Goal: Contribute content: Add original content to the website for others to see

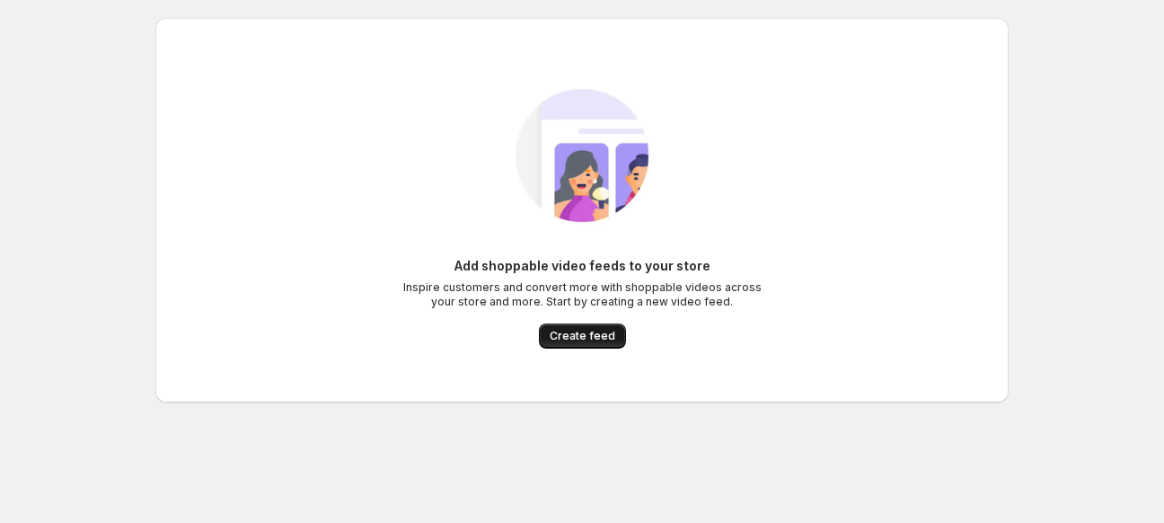
click at [596, 338] on span "Create feed" at bounding box center [582, 336] width 66 height 14
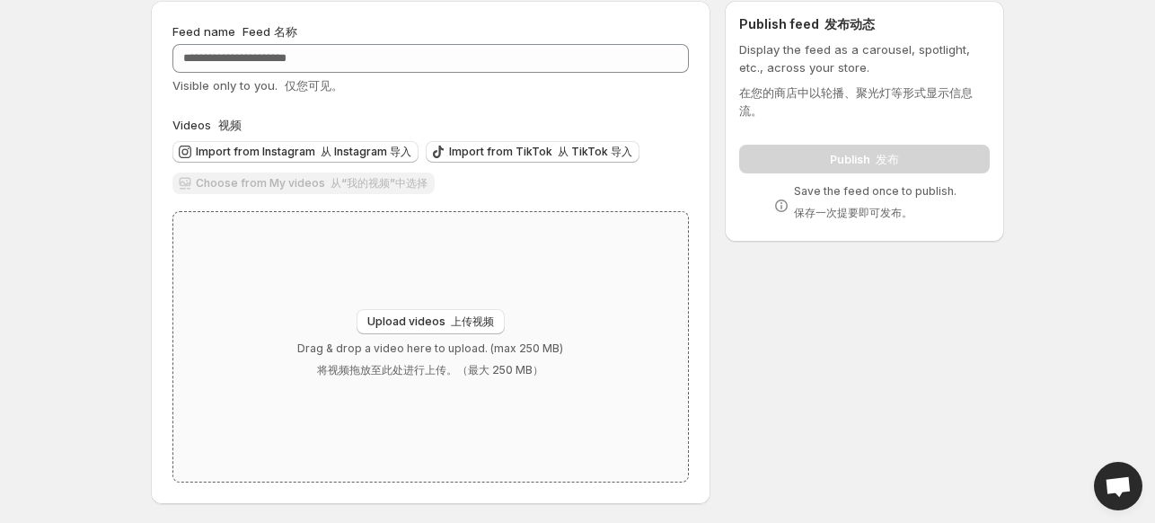
scroll to position [71, 0]
click at [451, 320] on font "上传视频" at bounding box center [472, 318] width 43 height 13
type input "**********"
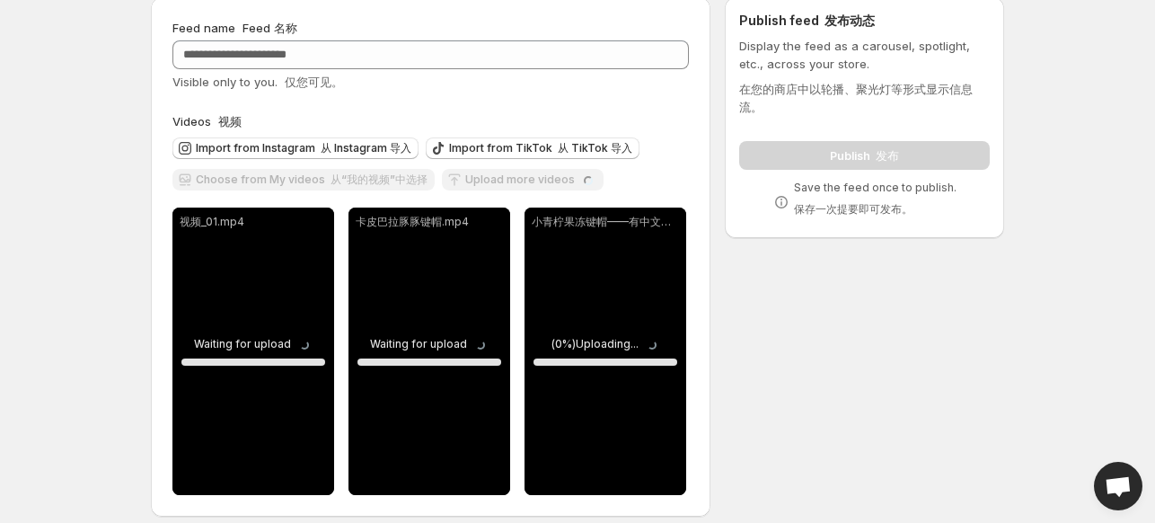
scroll to position [86, 0]
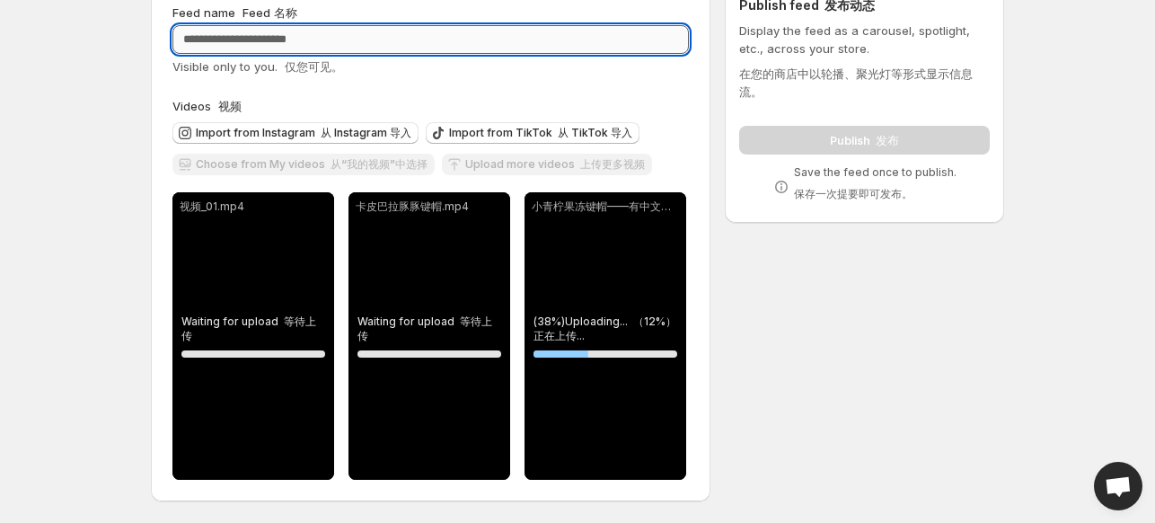
click at [245, 44] on input "Feed name Feed 名称" at bounding box center [430, 39] width 516 height 29
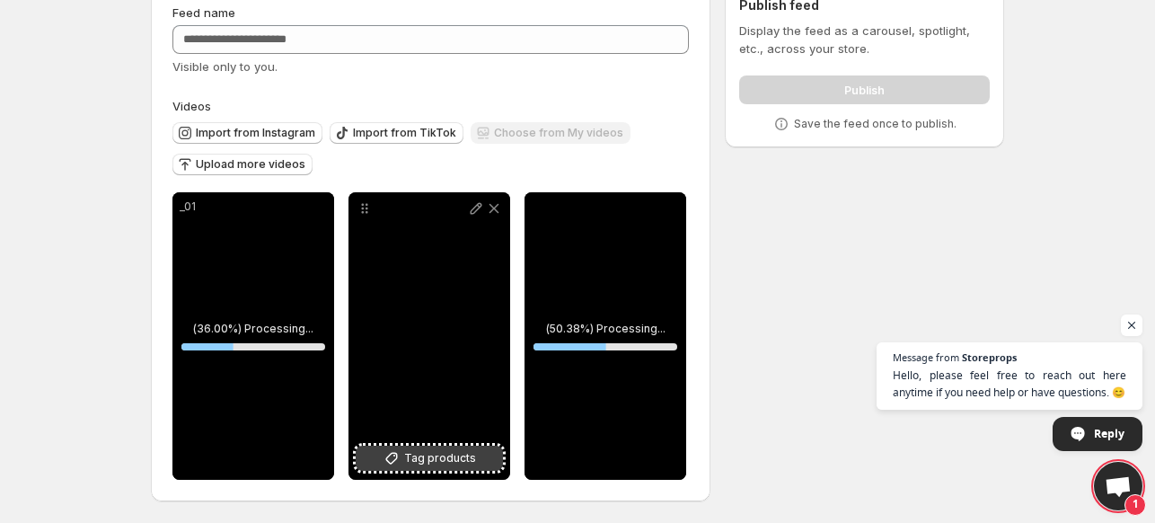
click at [405, 456] on button "Tag products" at bounding box center [429, 457] width 147 height 25
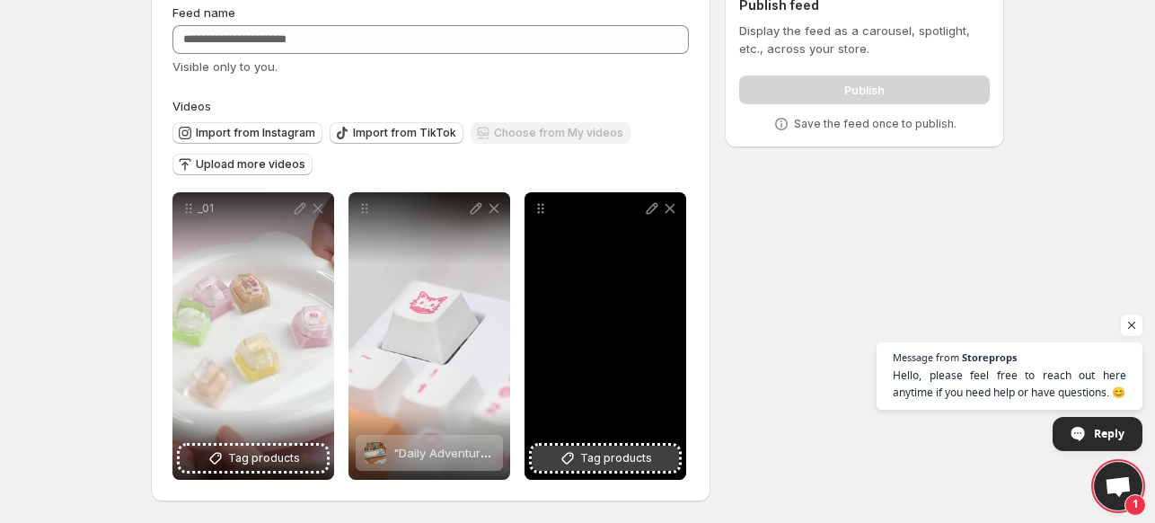
click at [607, 454] on span "Tag products" at bounding box center [616, 458] width 72 height 18
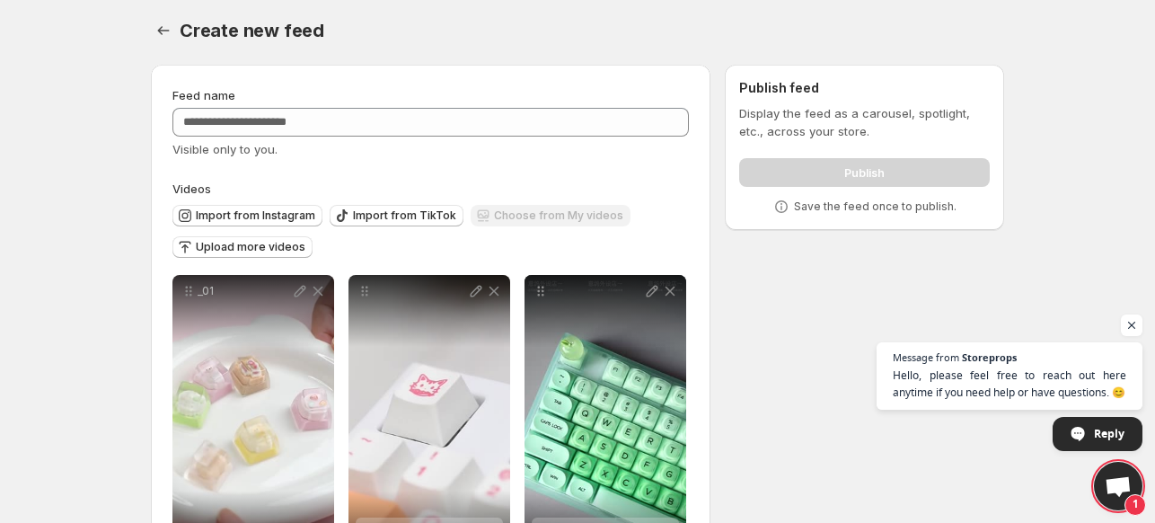
scroll to position [0, 0]
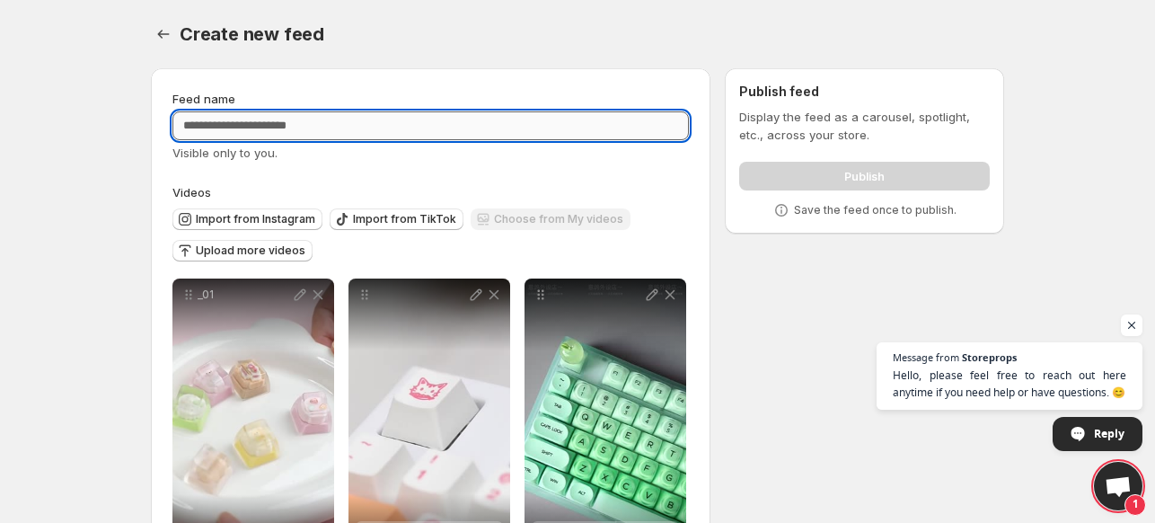
click at [434, 128] on input "Feed name" at bounding box center [430, 125] width 516 height 29
type input "*"
click at [461, 77] on div "Feed name * Visible only to you. Videos Import from Instagram Import from TikTo…" at bounding box center [430, 327] width 559 height 519
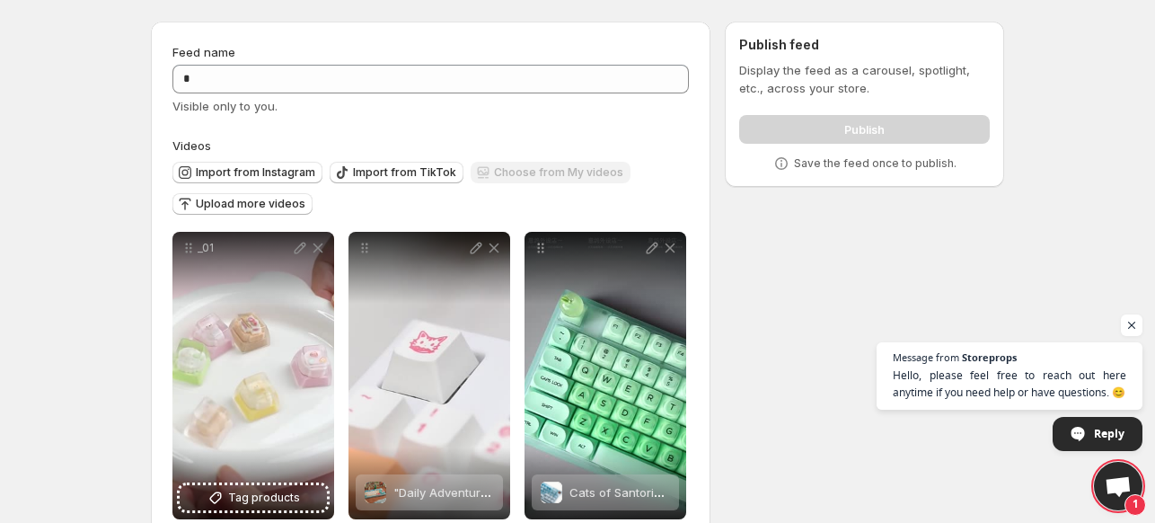
scroll to position [86, 0]
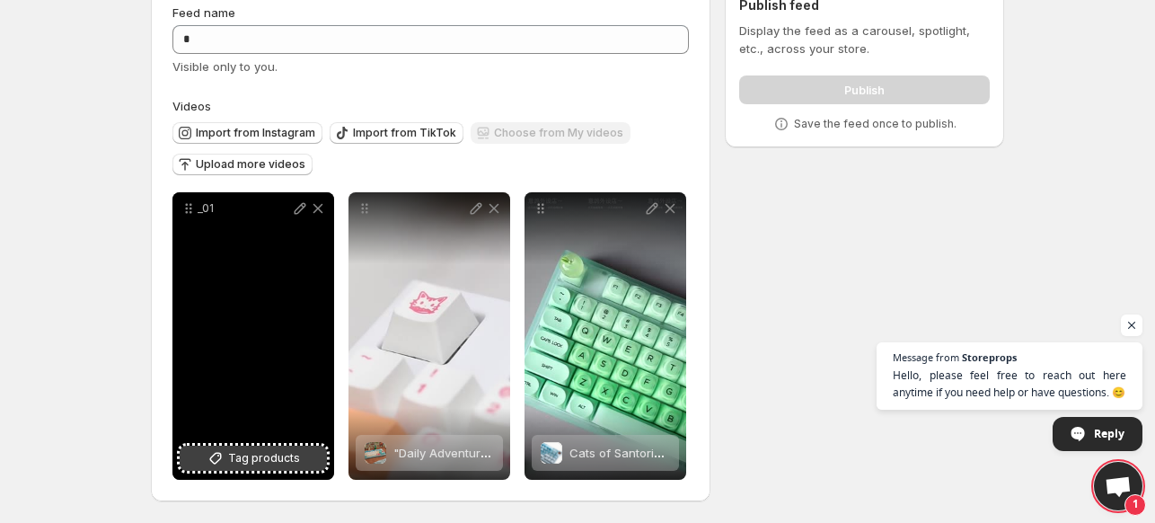
click at [265, 462] on span "Tag products" at bounding box center [264, 458] width 72 height 18
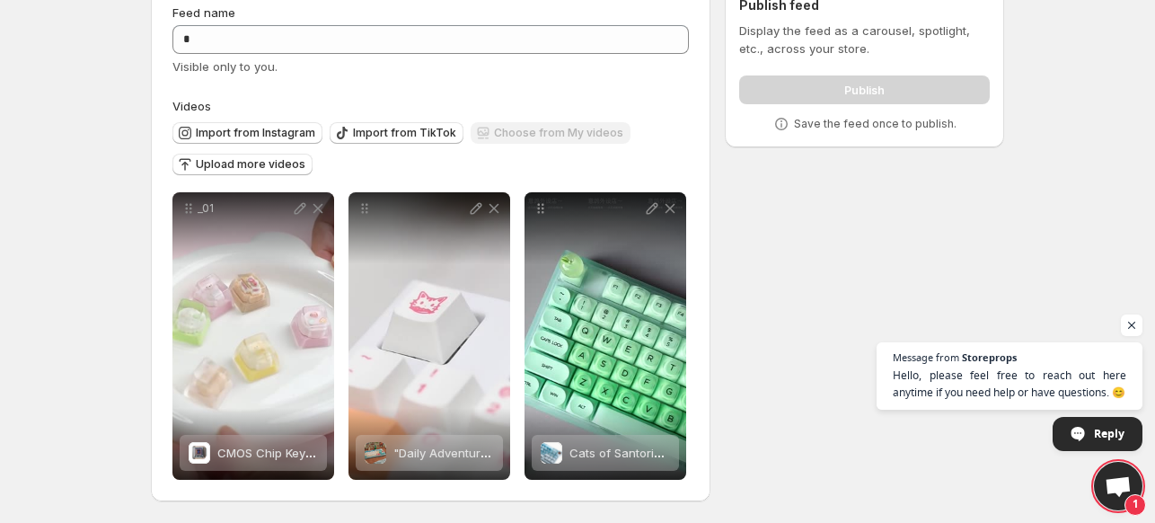
click at [833, 75] on div "Publish" at bounding box center [864, 86] width 251 height 36
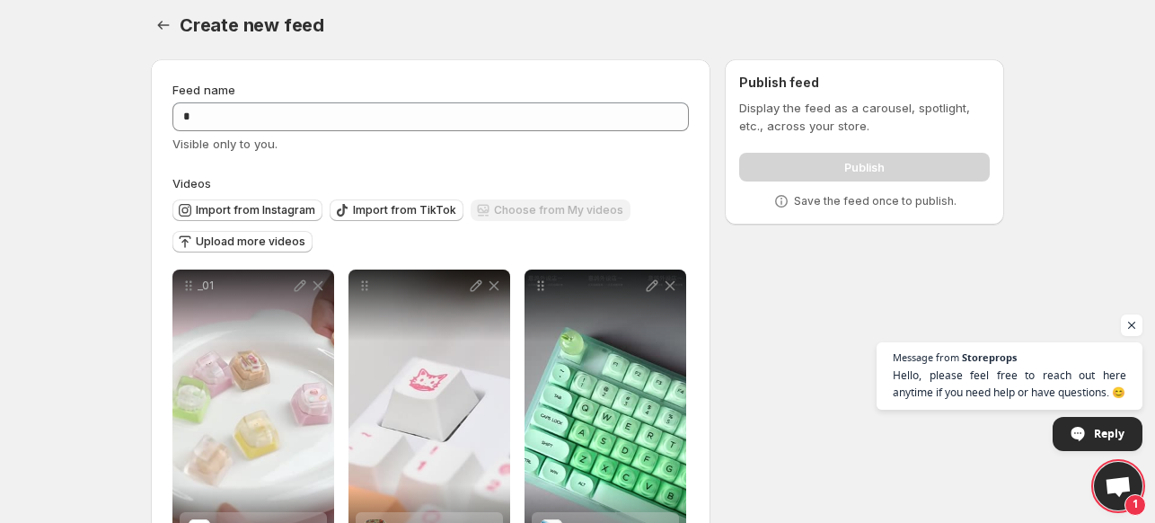
scroll to position [0, 0]
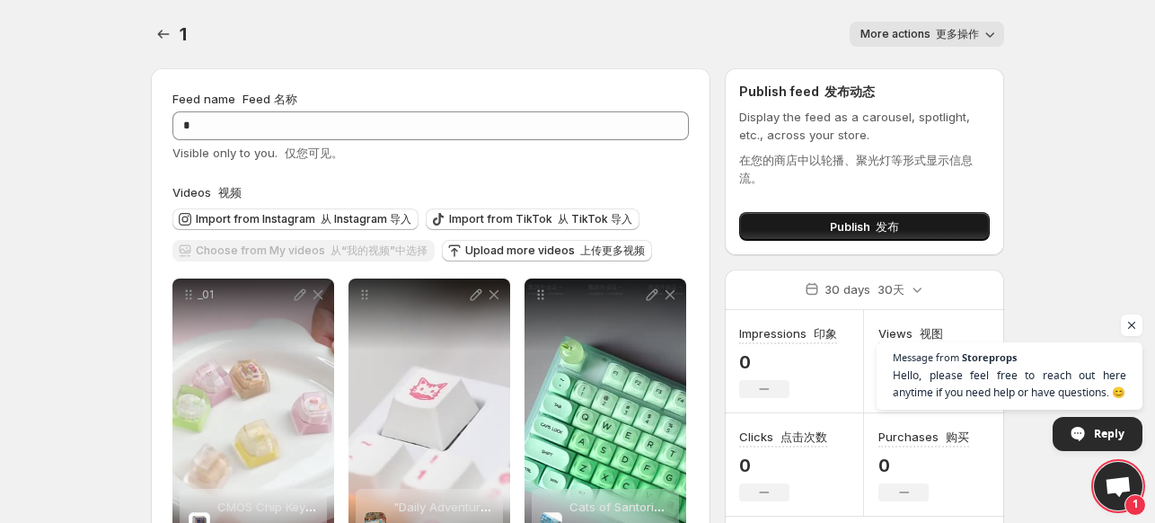
click at [898, 217] on button "Publish 发布" at bounding box center [864, 226] width 251 height 29
